Goal: Find specific page/section: Find specific page/section

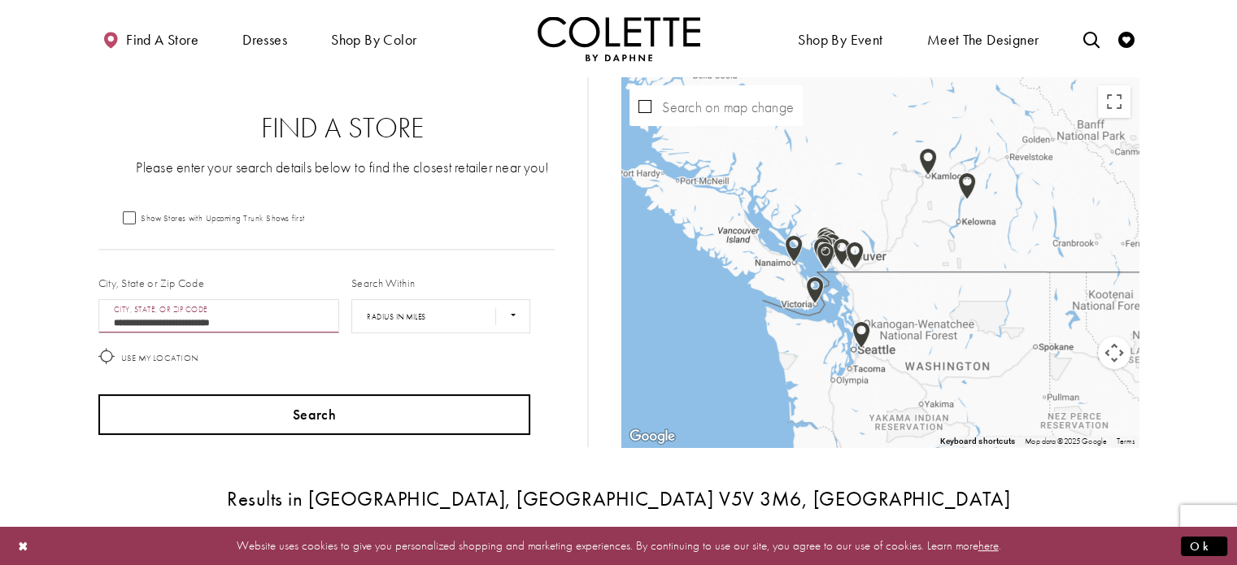
click at [395, 417] on button "Search" at bounding box center [314, 414] width 433 height 41
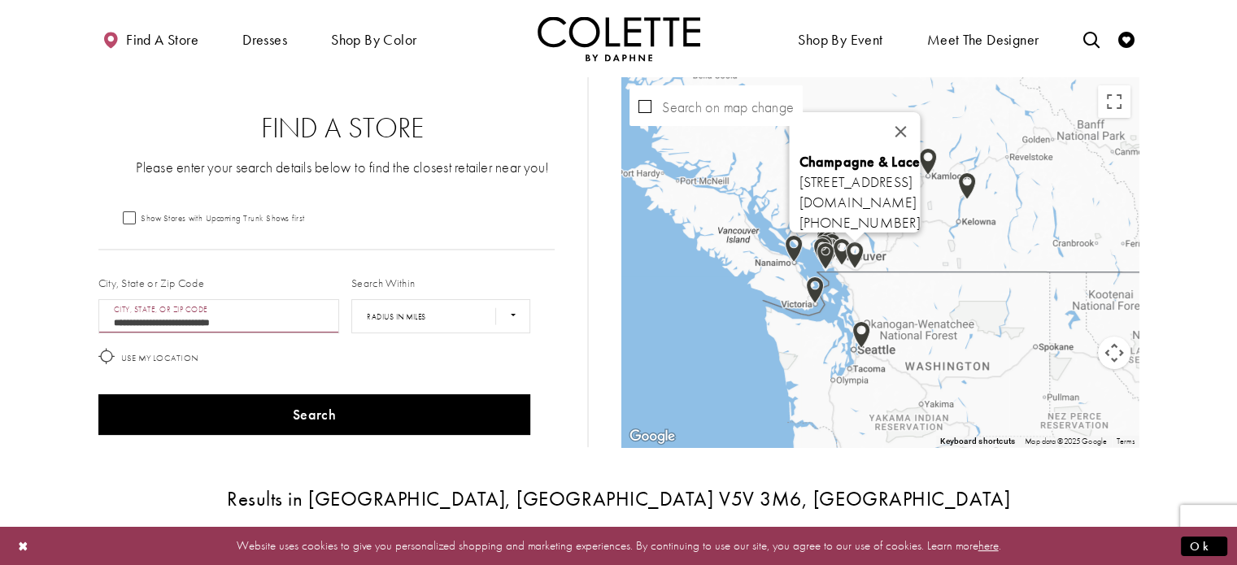
click at [880, 263] on div "Champagne & Lace [STREET_ADDRESS] [DOMAIN_NAME] [PHONE_NUMBER]" at bounding box center [1138, 263] width 517 height 0
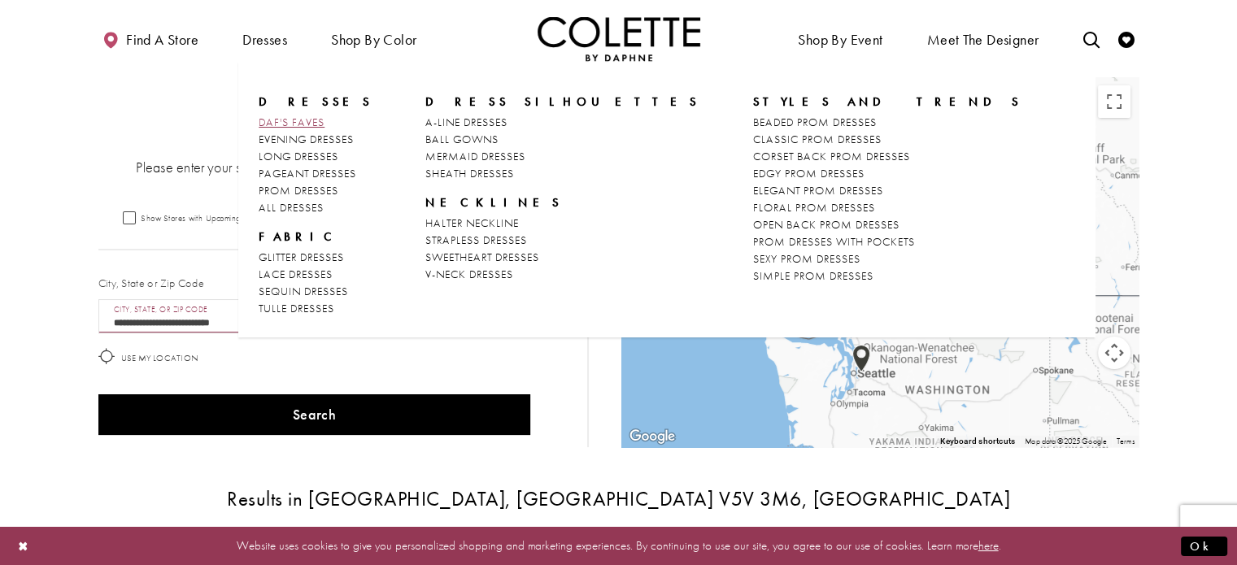
click at [285, 122] on span "DAF'S FAVES" at bounding box center [292, 122] width 66 height 15
